Goal: Task Accomplishment & Management: Complete application form

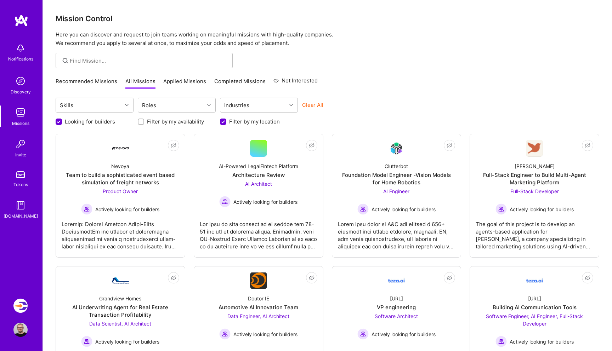
scroll to position [326, 0]
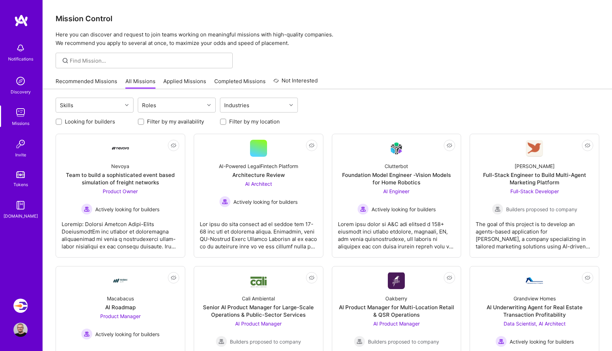
click at [23, 304] on img at bounding box center [20, 306] width 14 height 14
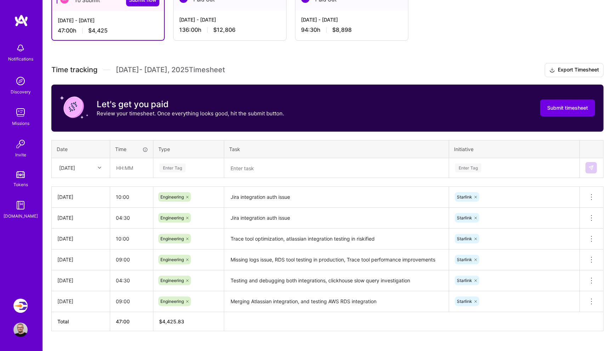
scroll to position [148, 0]
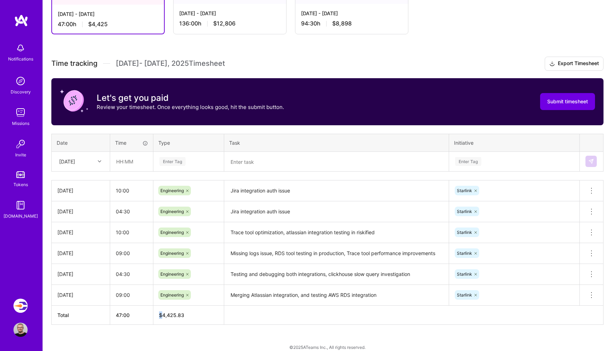
drag, startPoint x: 164, startPoint y: 315, endPoint x: 201, endPoint y: 310, distance: 37.9
click at [201, 311] on th "$ 4,425.83" at bounding box center [188, 315] width 71 height 19
click at [162, 315] on span "$ 4,425.83" at bounding box center [171, 315] width 25 height 6
drag, startPoint x: 164, startPoint y: 316, endPoint x: 190, endPoint y: 316, distance: 26.6
click at [190, 316] on th "$ 4,425.83" at bounding box center [188, 315] width 71 height 19
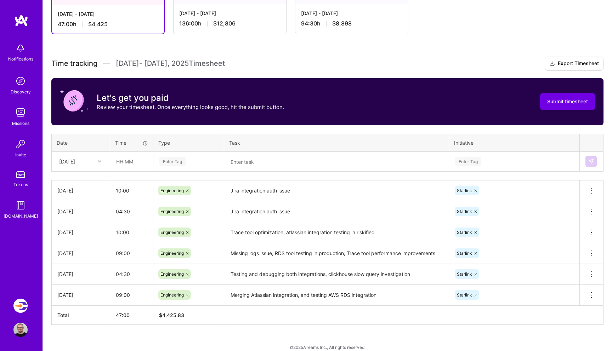
click at [163, 315] on span "$ 4,425.83" at bounding box center [171, 315] width 25 height 6
drag, startPoint x: 163, startPoint y: 315, endPoint x: 194, endPoint y: 315, distance: 30.4
click at [194, 315] on th "$ 4,425.83" at bounding box center [188, 315] width 71 height 19
copy span "4,425.83"
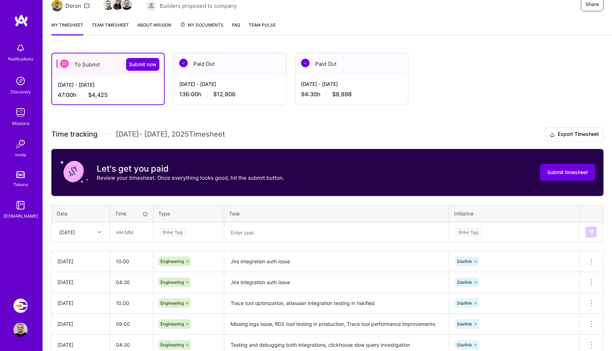
scroll to position [73, 0]
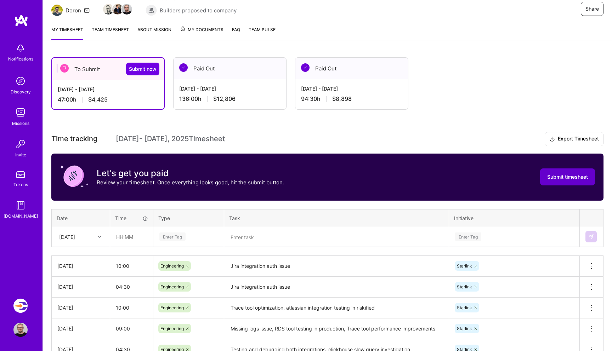
click at [564, 179] on span "Submit timesheet" at bounding box center [567, 176] width 41 height 7
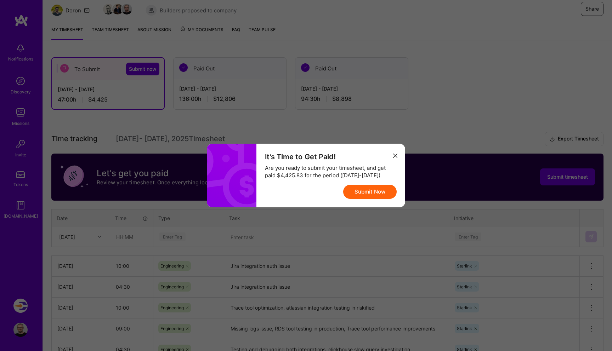
click at [366, 192] on button "Submit Now" at bounding box center [369, 192] width 53 height 14
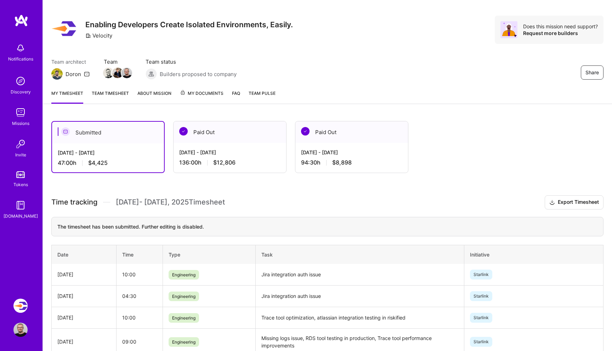
scroll to position [0, 0]
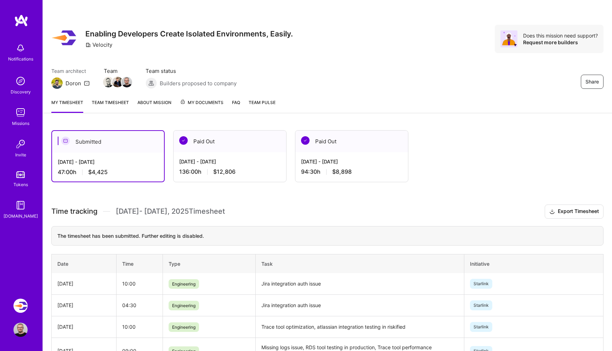
click at [21, 110] on img at bounding box center [20, 113] width 14 height 14
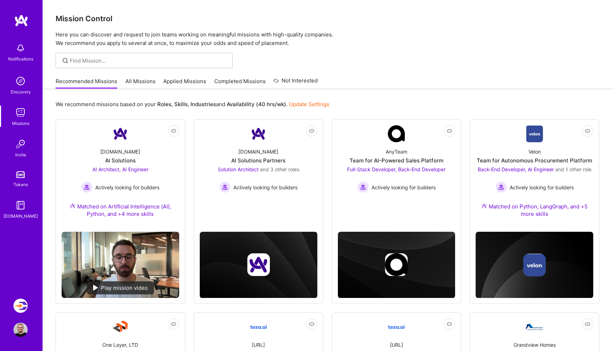
click at [137, 81] on link "All Missions" at bounding box center [140, 84] width 30 height 12
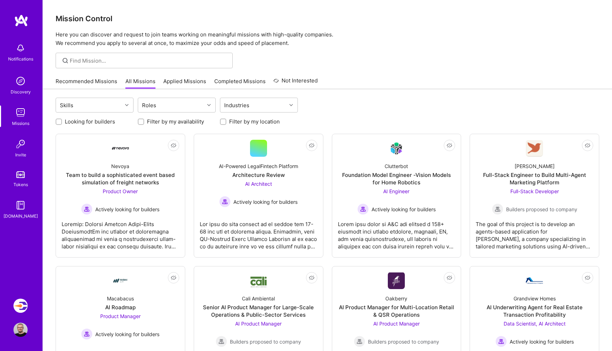
click at [62, 122] on div "Looking for builders" at bounding box center [95, 121] width 78 height 7
click at [57, 121] on div at bounding box center [59, 122] width 6 height 6
click at [59, 121] on input "Looking for builders" at bounding box center [59, 122] width 5 height 5
checkbox input "true"
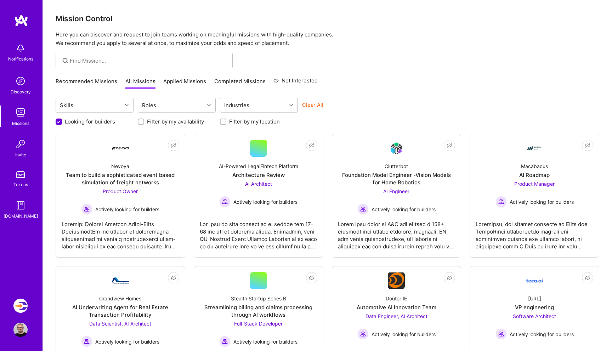
click at [223, 122] on input "Filter by my location" at bounding box center [223, 122] width 5 height 5
checkbox input "true"
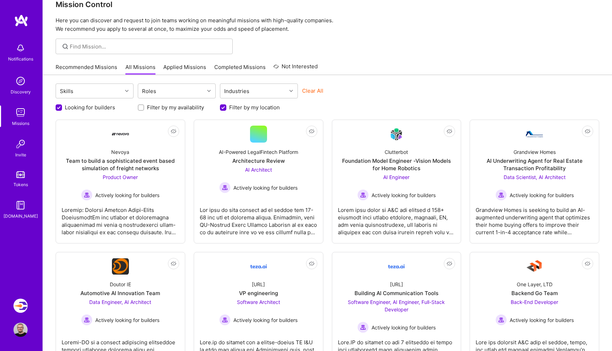
scroll to position [15, 0]
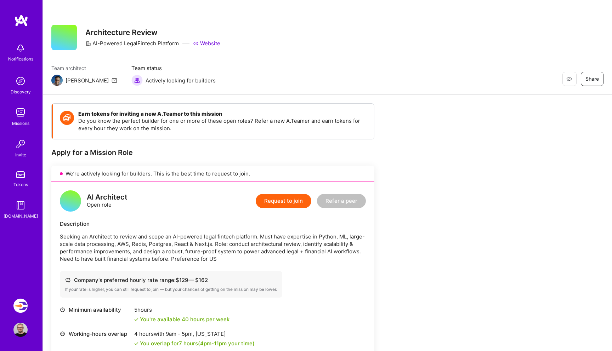
click at [172, 225] on div "Description" at bounding box center [213, 223] width 306 height 7
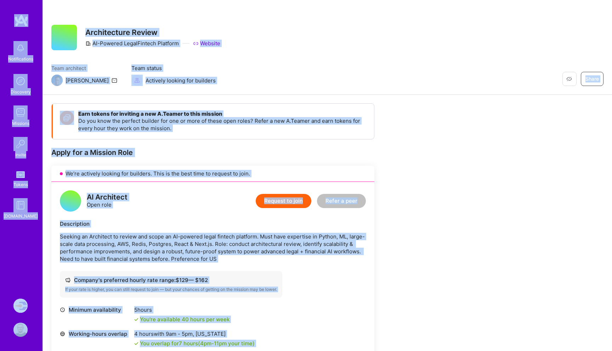
copy div "Notifications Discovery Missions Invite Tokens A.Guide Velocity: Enabling Devel…"
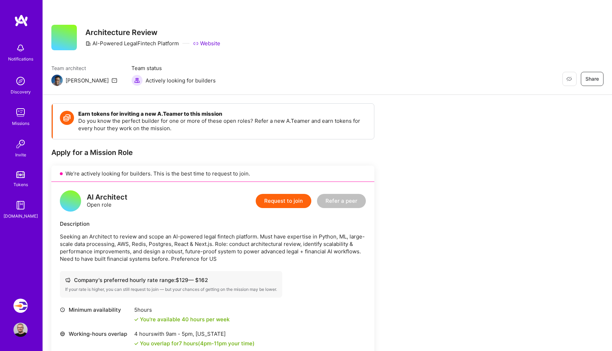
click at [293, 257] on p "Seeking an Architect to review and scope an AI-powered legal fintech platform. …" at bounding box center [213, 248] width 306 height 30
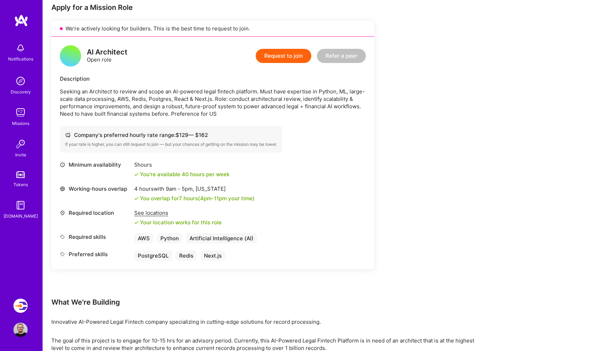
scroll to position [30, 0]
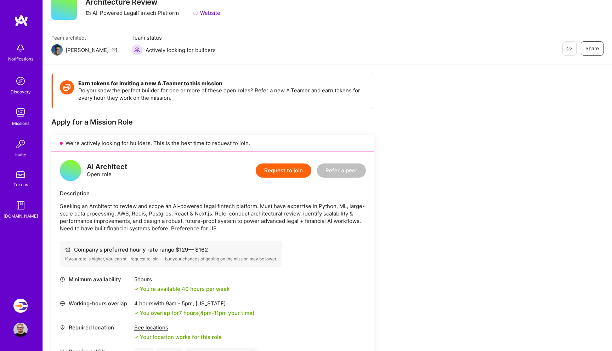
click at [285, 172] on button "Request to join" at bounding box center [284, 171] width 56 height 14
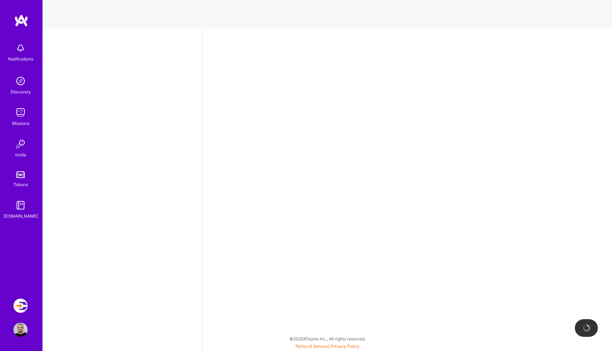
select select "IL"
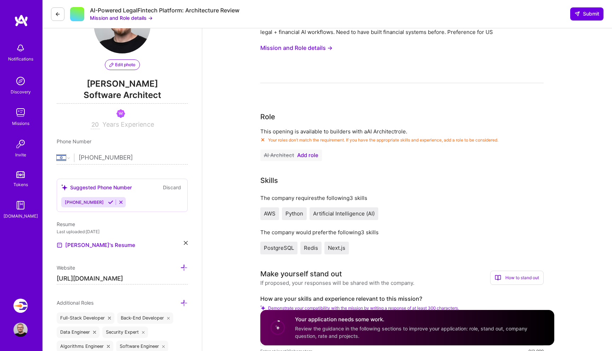
scroll to position [47, 0]
click at [305, 158] on button "AI Architect Add role" at bounding box center [291, 154] width 62 height 11
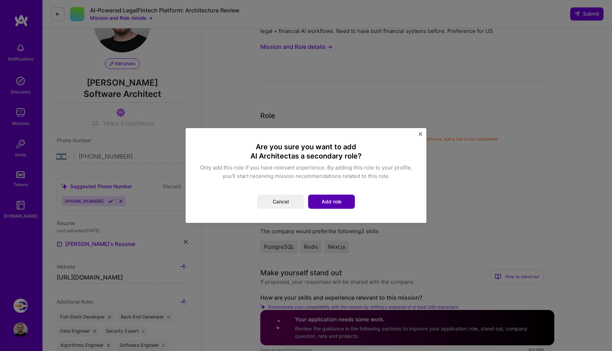
click at [330, 203] on button "Add role" at bounding box center [331, 202] width 47 height 14
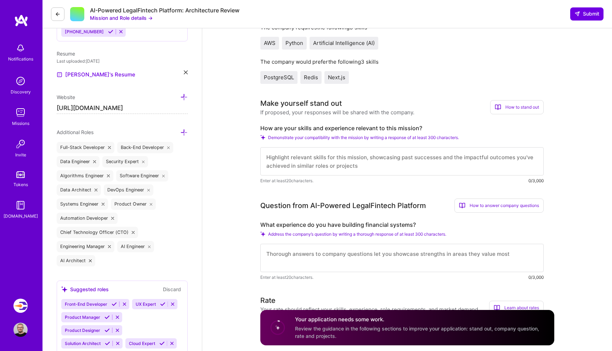
scroll to position [220, 0]
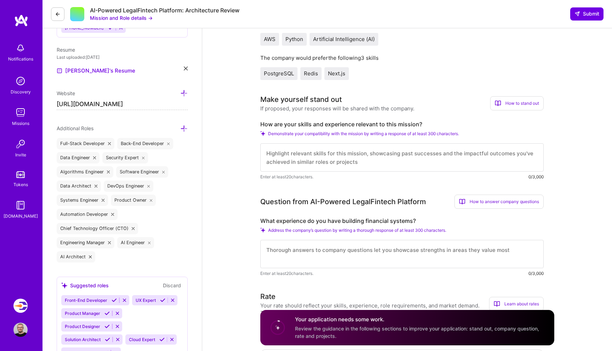
click at [304, 157] on textarea at bounding box center [401, 157] width 283 height 28
paste textarea "I’ve spent over 20 years building and scaling large-scale, data-intensive platf…"
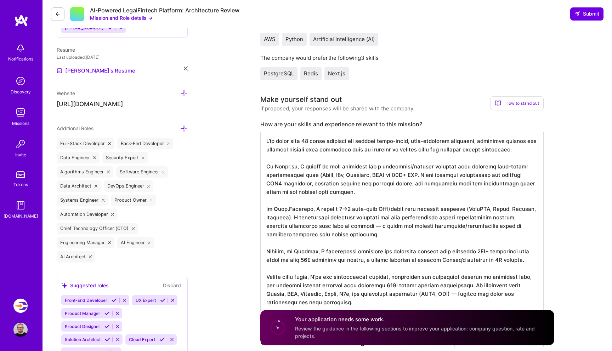
click at [388, 166] on textarea at bounding box center [401, 221] width 283 height 181
click at [515, 164] on textarea at bounding box center [401, 221] width 283 height 181
paste textarea "chargeback"
drag, startPoint x: 340, startPoint y: 175, endPoint x: 370, endPoint y: 173, distance: 30.2
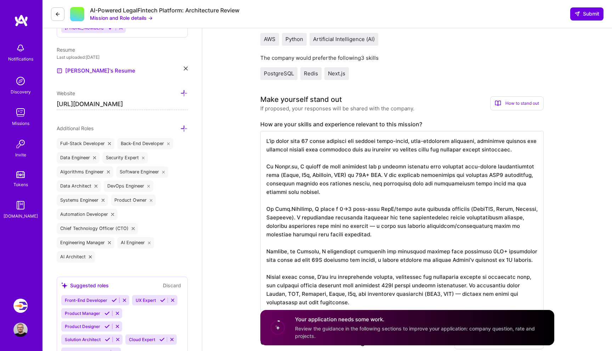
click at [370, 173] on textarea at bounding box center [401, 221] width 283 height 181
drag, startPoint x: 520, startPoint y: 182, endPoint x: 246, endPoint y: 163, distance: 274.7
paste textarea "Lead Architect for a fintech chargeback platform that ingested massive volumes …"
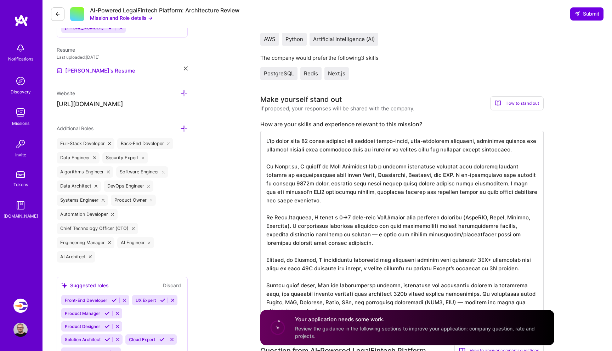
click at [379, 232] on textarea at bounding box center [401, 226] width 283 height 190
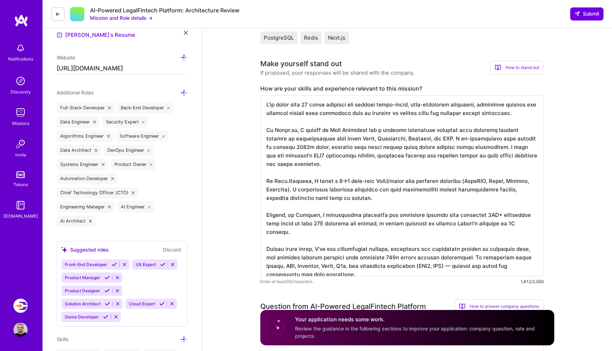
scroll to position [259, 0]
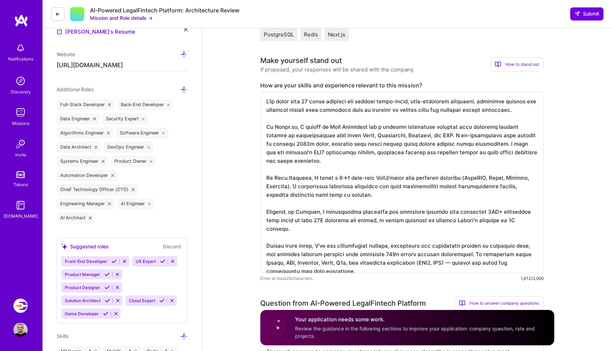
drag, startPoint x: 267, startPoint y: 209, endPoint x: 286, endPoint y: 227, distance: 27.0
click at [287, 228] on textarea at bounding box center [401, 182] width 283 height 181
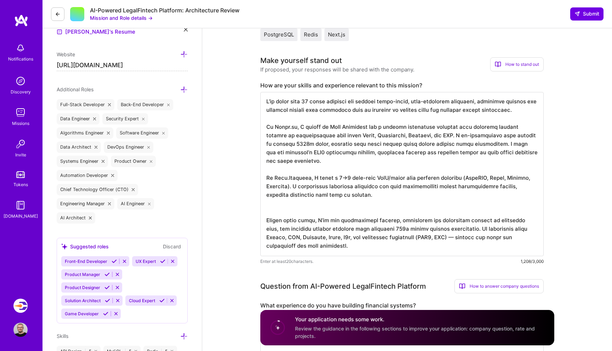
scroll to position [0, 0]
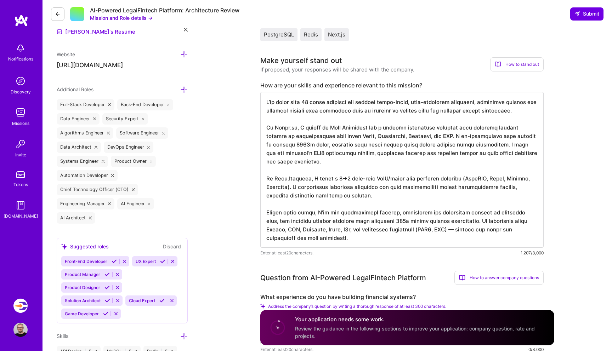
drag, startPoint x: 408, startPoint y: 222, endPoint x: 457, endPoint y: 223, distance: 48.9
click at [457, 223] on textarea at bounding box center [401, 170] width 283 height 156
click at [406, 229] on textarea at bounding box center [401, 170] width 283 height 156
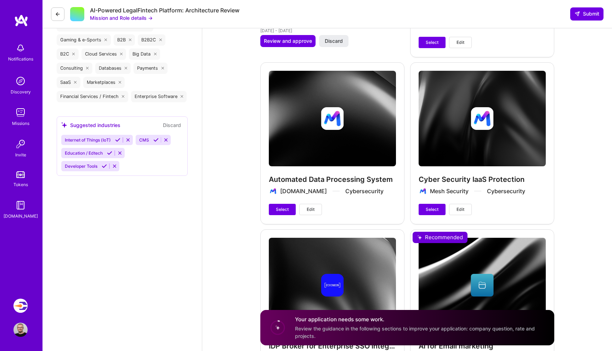
scroll to position [1566, 0]
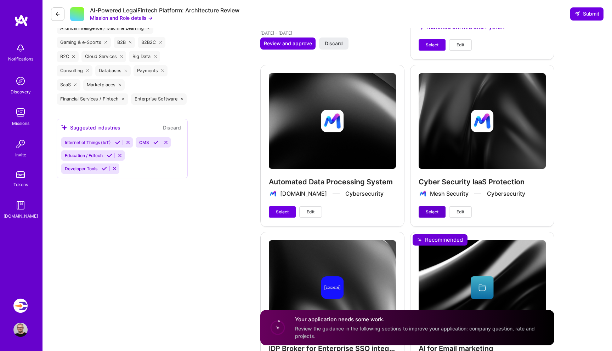
type textarea "I’ve spent over 20 years building and scaling large-scale, data-intensive platf…"
click at [432, 213] on span "Select" at bounding box center [432, 212] width 13 height 6
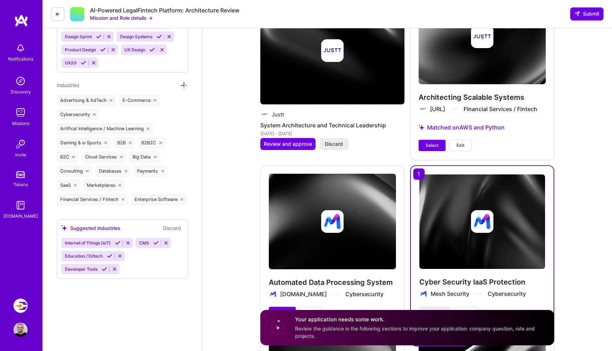
scroll to position [1409, 0]
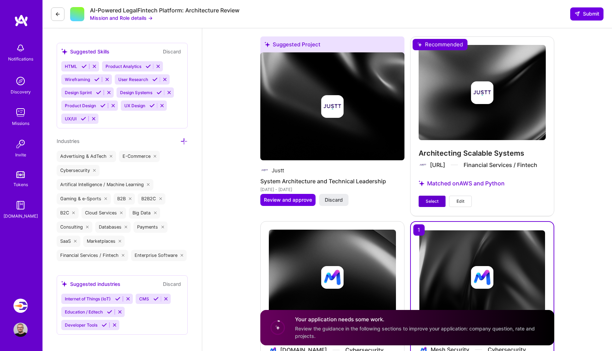
click at [432, 200] on span "Select" at bounding box center [432, 201] width 13 height 6
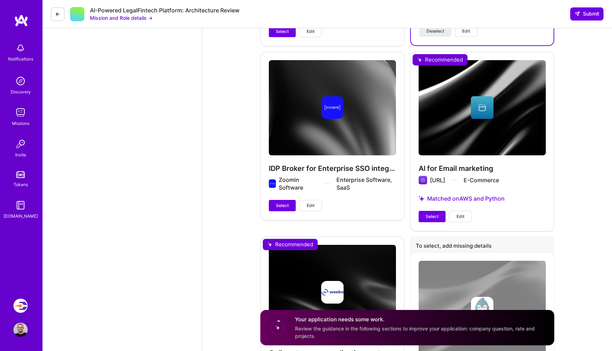
scroll to position [1741, 0]
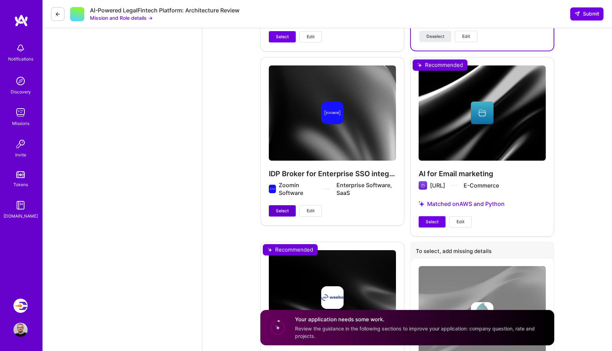
click at [279, 213] on span "Select" at bounding box center [282, 211] width 13 height 6
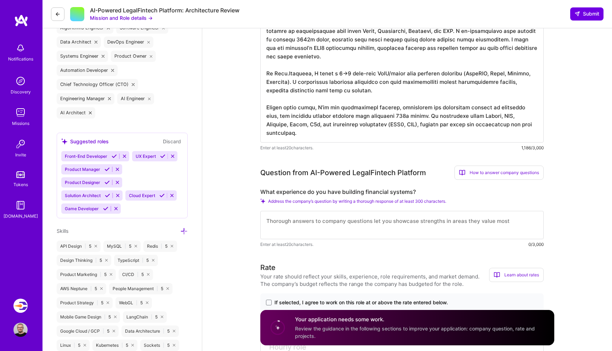
scroll to position [376, 0]
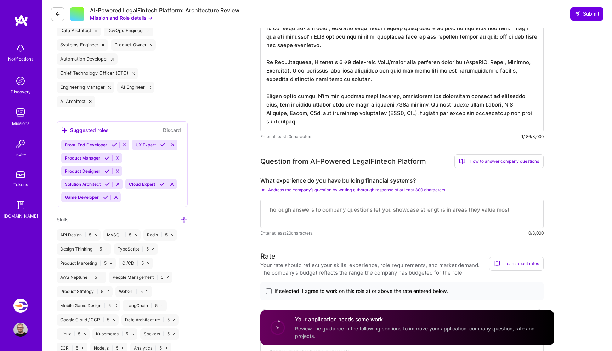
click at [292, 178] on label "What experience do you have building financial systems?" at bounding box center [401, 180] width 283 height 7
copy label "What experience do you have building financial systems?"
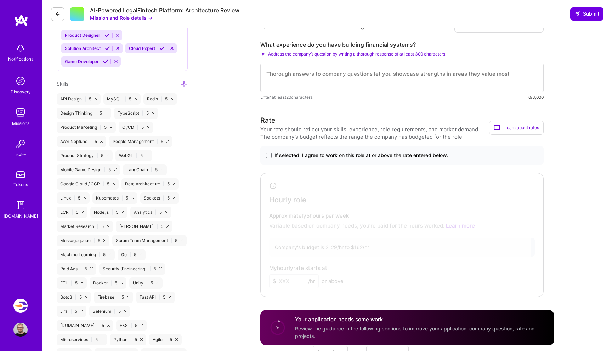
scroll to position [517, 0]
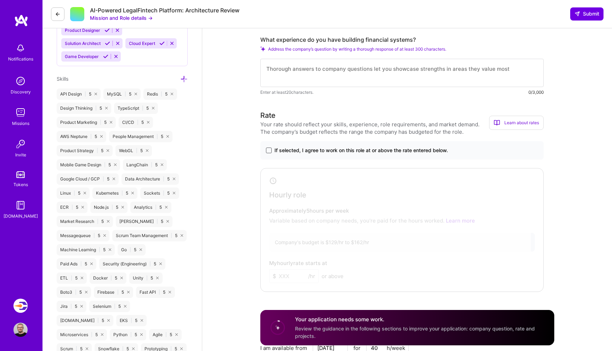
click at [268, 149] on span at bounding box center [269, 151] width 6 height 6
click at [0, 0] on input "If selected, I agree to work on this role at or above the rate entered below." at bounding box center [0, 0] width 0 height 0
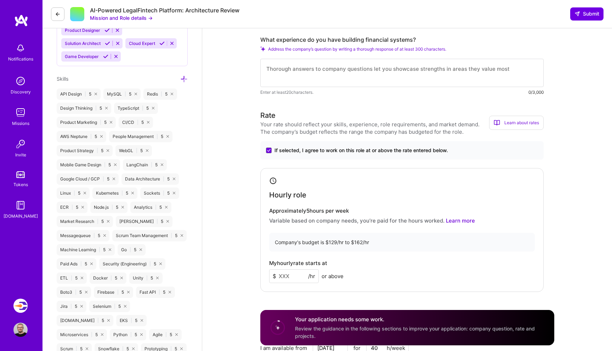
click at [289, 279] on input at bounding box center [294, 276] width 50 height 14
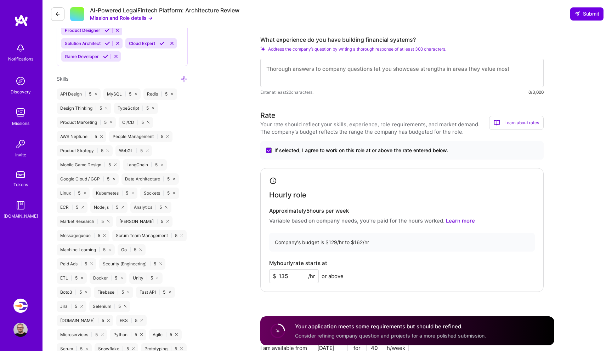
type input "135"
drag, startPoint x: 278, startPoint y: 275, endPoint x: 289, endPoint y: 275, distance: 11.3
click at [289, 275] on input "135" at bounding box center [294, 276] width 50 height 14
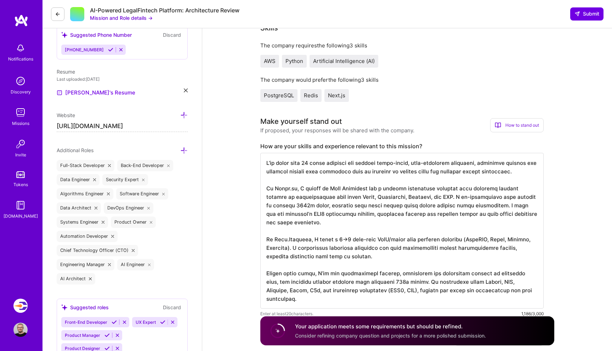
scroll to position [198, 0]
click at [327, 199] on textarea at bounding box center [401, 232] width 283 height 156
click at [385, 281] on textarea at bounding box center [401, 232] width 283 height 156
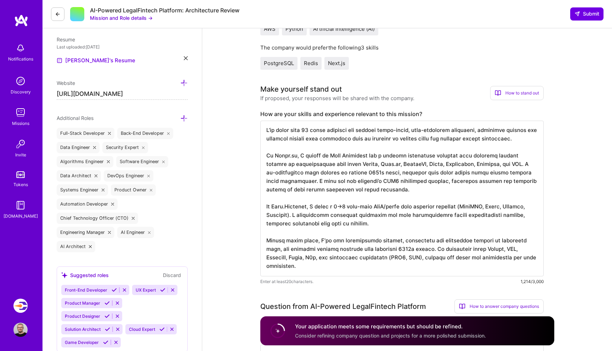
scroll to position [232, 0]
click at [289, 256] on textarea at bounding box center [401, 198] width 283 height 156
click at [430, 163] on textarea at bounding box center [401, 198] width 283 height 156
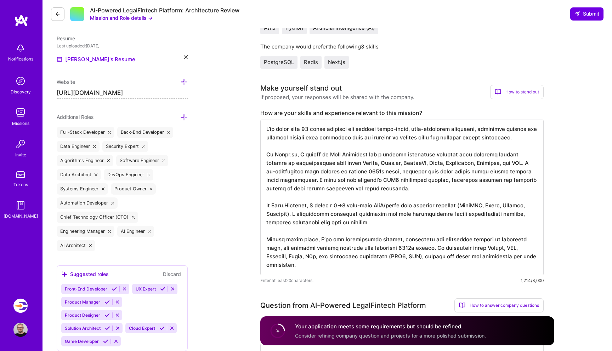
paste textarea "8"
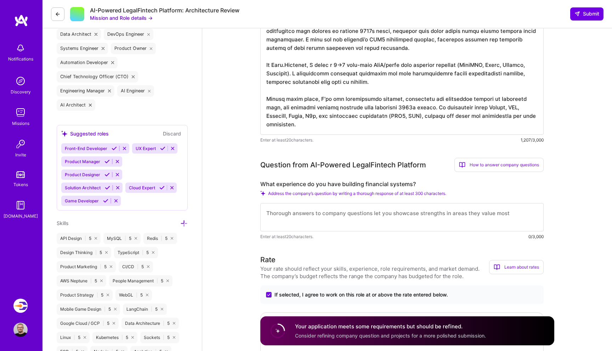
scroll to position [374, 0]
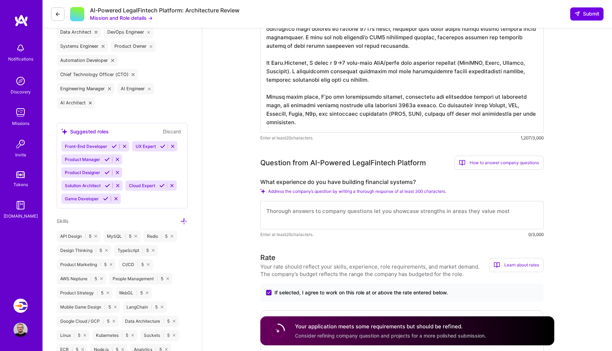
type textarea "I’ve spent over 20 years building and scaling large-scale, data-intensive platf…"
click at [370, 182] on label "What experience do you have building financial systems?" at bounding box center [401, 181] width 283 height 7
copy label "financial"
click at [327, 216] on textarea at bounding box center [401, 215] width 283 height 28
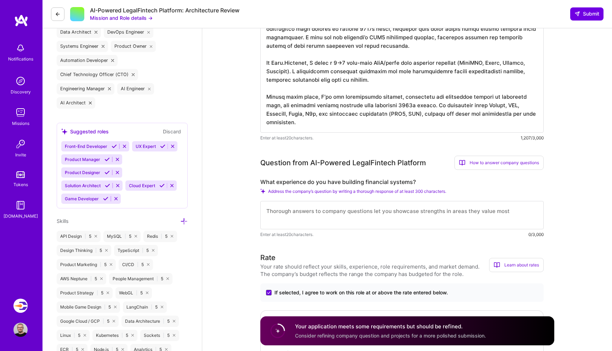
paste textarea "I’m very familiar with the challenges of building and scaling financial systems…"
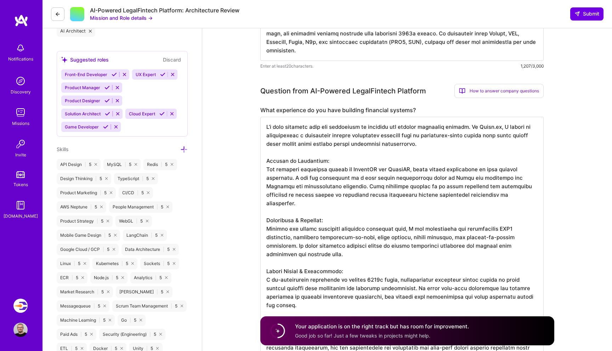
scroll to position [443, 0]
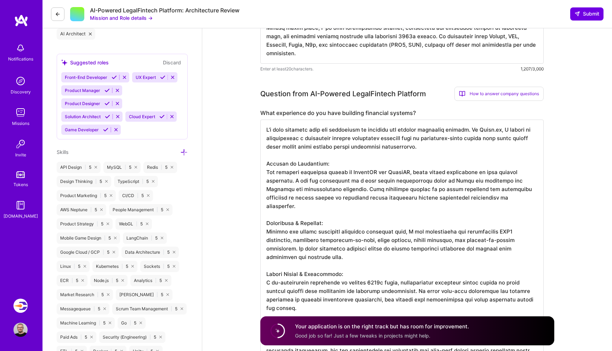
click at [461, 129] on textarea at bounding box center [401, 253] width 283 height 266
drag, startPoint x: 366, startPoint y: 147, endPoint x: 481, endPoint y: 143, distance: 115.2
click at [481, 143] on textarea at bounding box center [401, 253] width 283 height 266
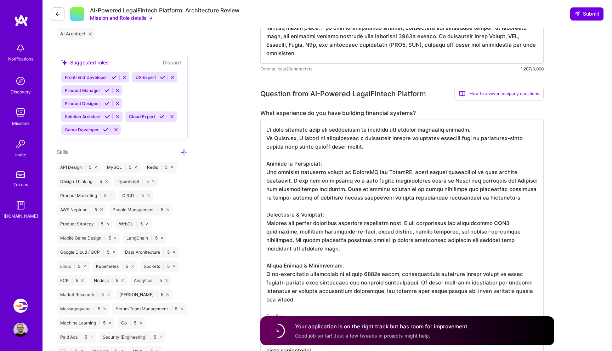
click at [347, 187] on textarea at bounding box center [401, 253] width 283 height 266
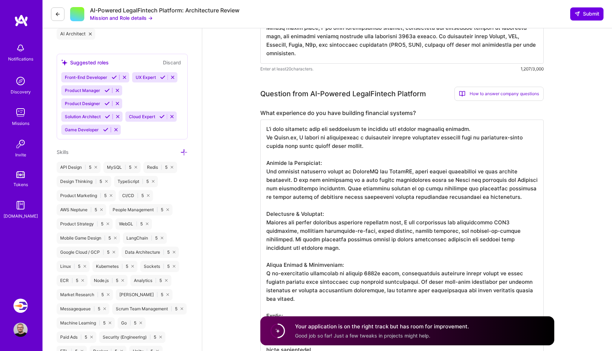
drag, startPoint x: 295, startPoint y: 232, endPoint x: 534, endPoint y: 230, distance: 239.3
click at [534, 230] on textarea at bounding box center [401, 253] width 283 height 266
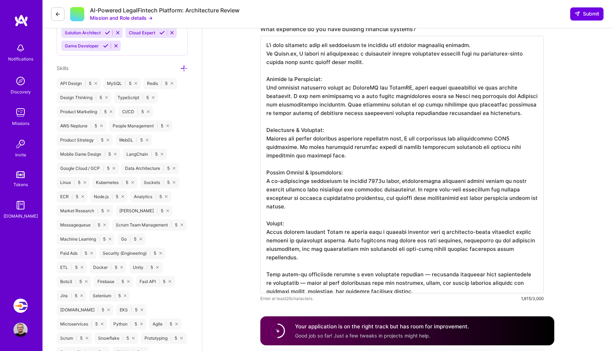
scroll to position [530, 0]
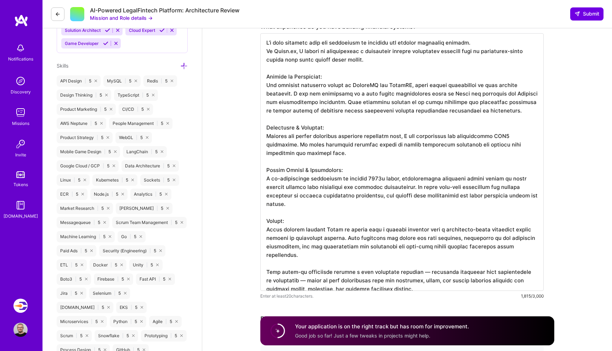
drag, startPoint x: 299, startPoint y: 246, endPoint x: 532, endPoint y: 243, distance: 233.7
click at [532, 243] on textarea at bounding box center [401, 162] width 283 height 258
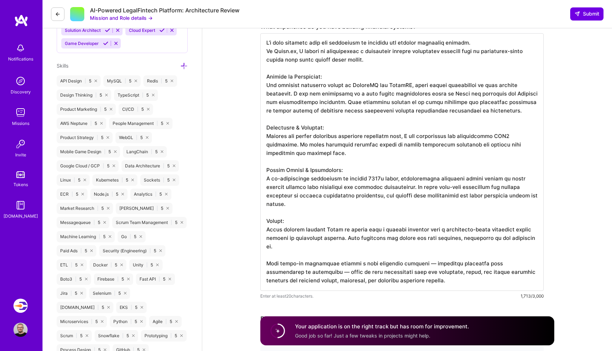
scroll to position [0, 0]
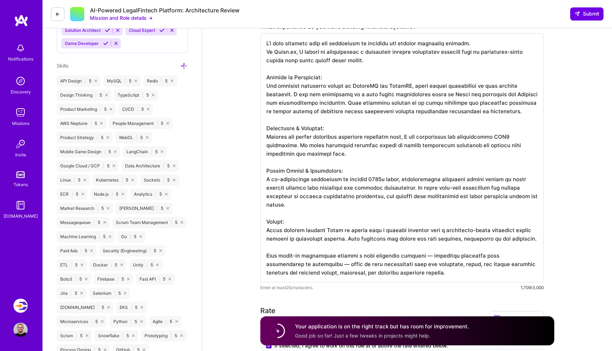
drag, startPoint x: 404, startPoint y: 274, endPoint x: 241, endPoint y: 252, distance: 164.6
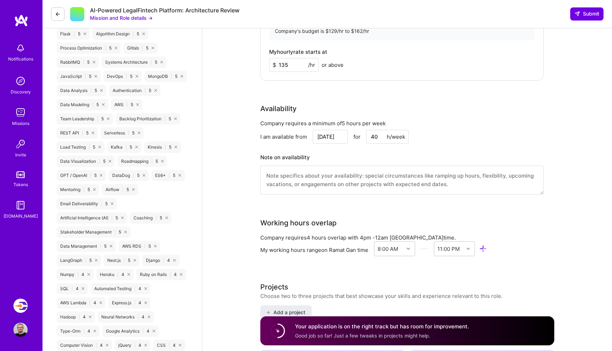
scroll to position [905, 0]
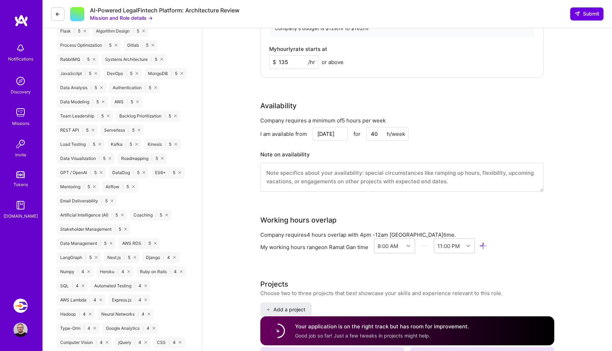
type textarea "I’m very familiar with the challenges of building and scaling financial systems…"
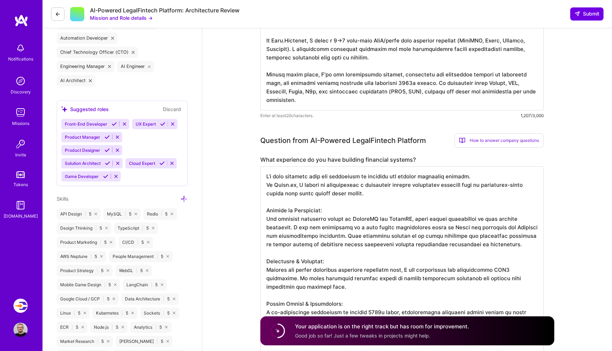
scroll to position [392, 0]
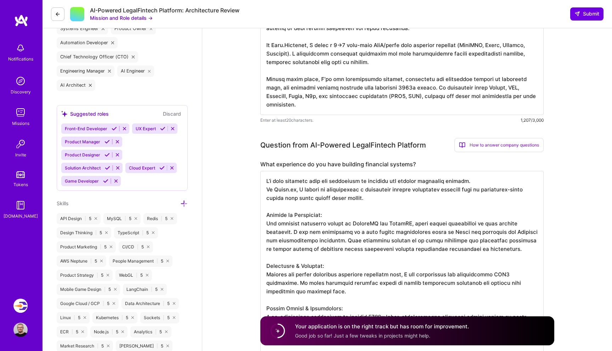
click at [344, 336] on span "Good job so far! Just a few tweaks in projects might help." at bounding box center [362, 335] width 135 height 6
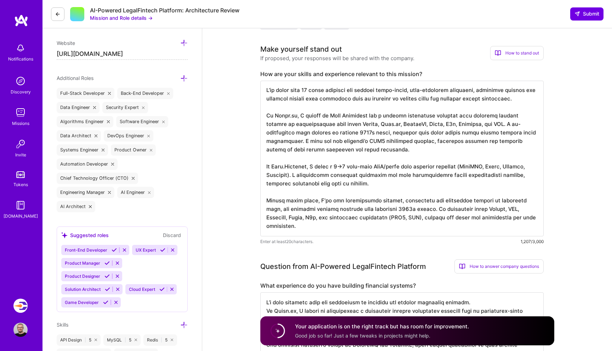
scroll to position [267, 0]
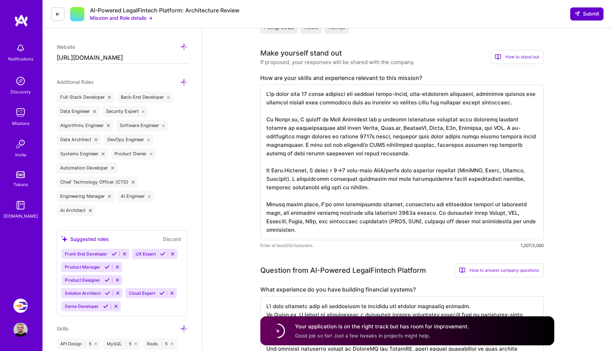
click at [586, 15] on span "Submit" at bounding box center [586, 13] width 25 height 7
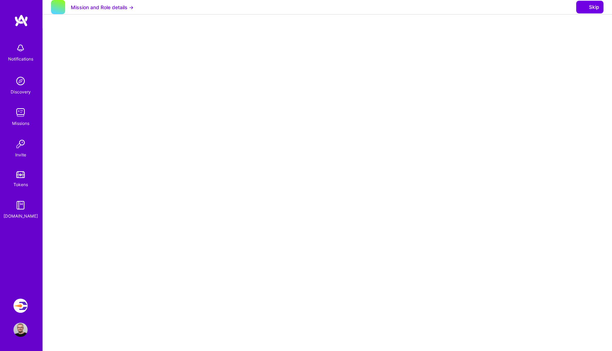
select select "IL"
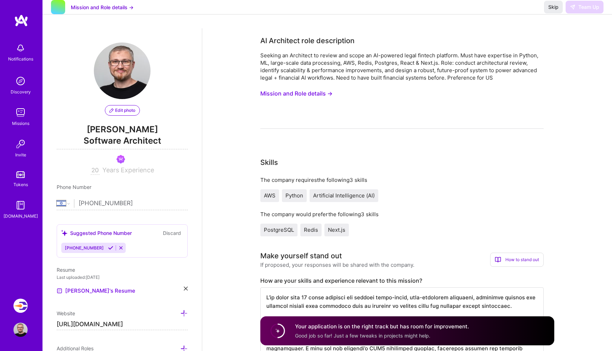
click at [16, 118] on img at bounding box center [20, 113] width 14 height 14
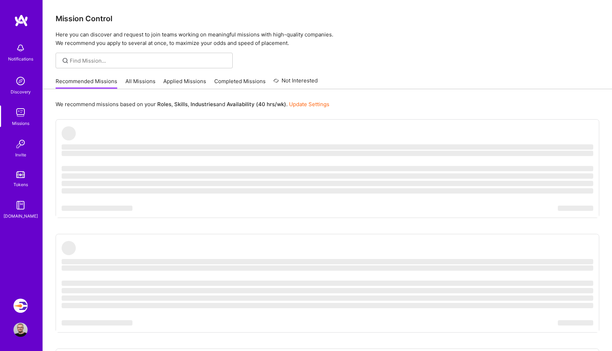
click at [142, 78] on link "All Missions" at bounding box center [140, 84] width 30 height 12
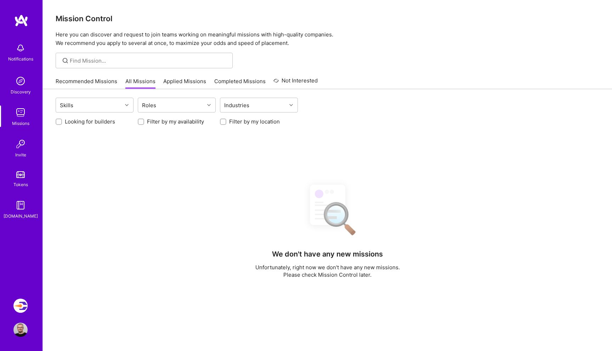
click at [85, 120] on label "Looking for builders" at bounding box center [90, 121] width 50 height 7
click at [62, 120] on input "Looking for builders" at bounding box center [59, 122] width 5 height 5
checkbox input "true"
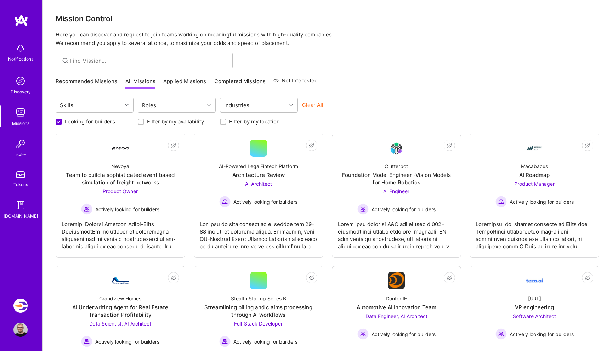
click at [224, 121] on input "Filter by my location" at bounding box center [223, 122] width 5 height 5
checkbox input "true"
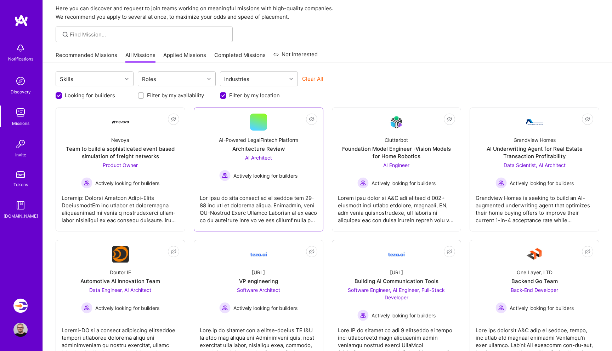
scroll to position [28, 0]
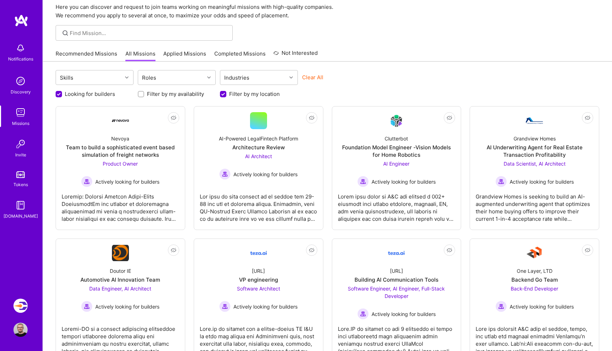
click at [443, 72] on div "Skills Roles Industries Clear All" at bounding box center [327, 78] width 543 height 17
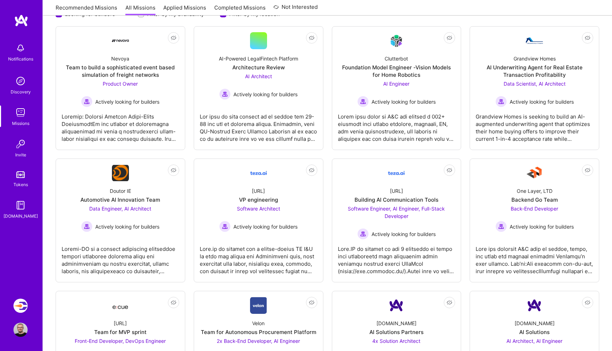
scroll to position [108, 0]
click at [195, 154] on div "Not Interested Nevoya Team to build a sophisticated event based simulation of f…" at bounding box center [327, 282] width 543 height 514
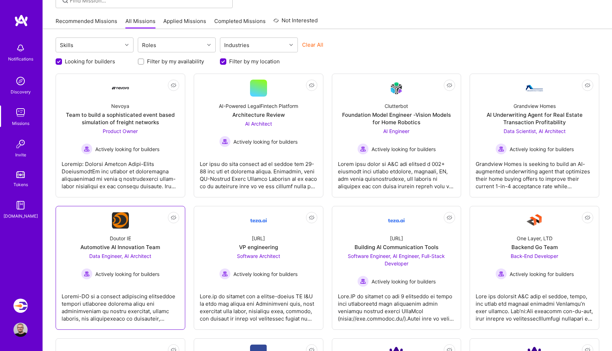
scroll to position [53, 0]
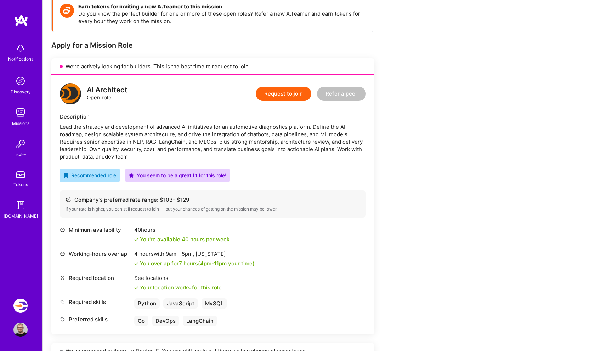
scroll to position [103, 0]
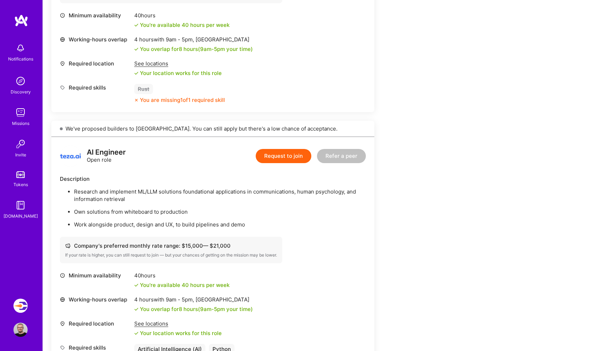
scroll to position [351, 0]
